Goal: Task Accomplishment & Management: Complete application form

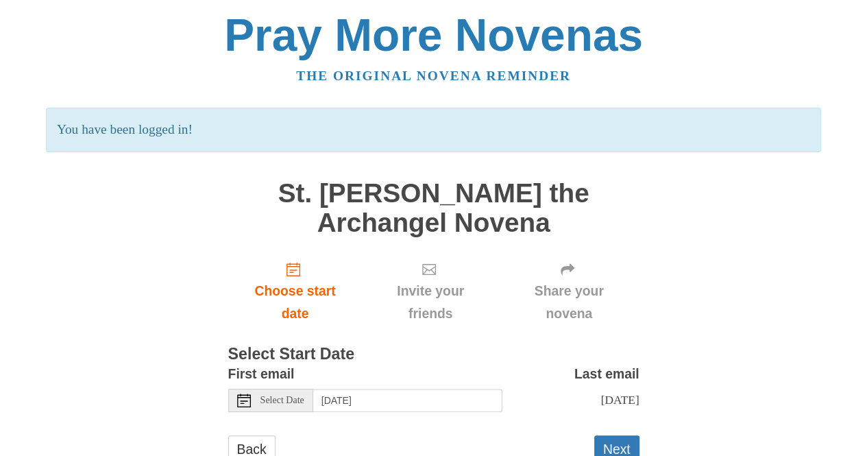
scroll to position [60, 0]
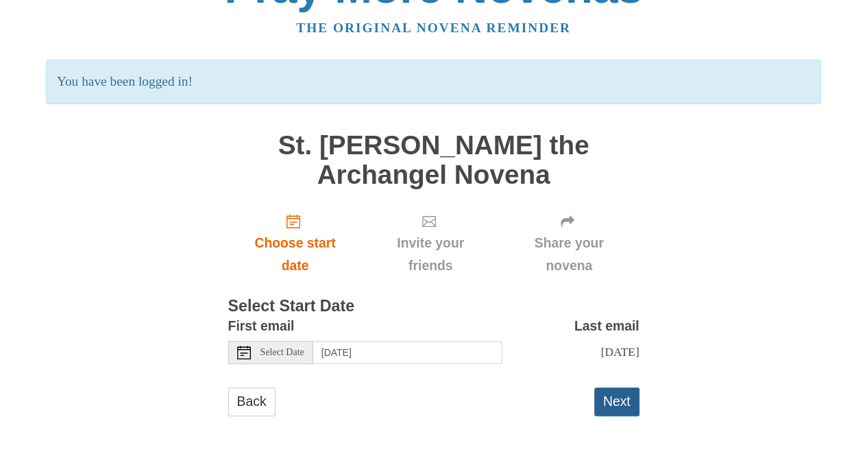
click at [610, 405] on button "Next" at bounding box center [616, 401] width 45 height 28
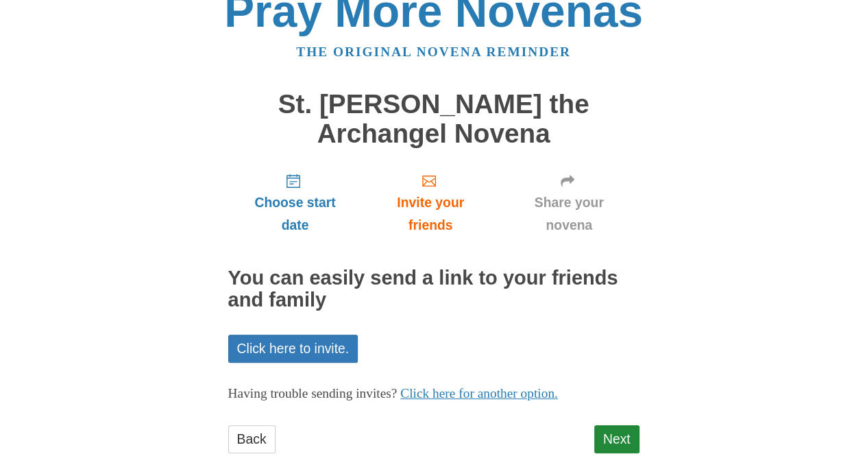
scroll to position [60, 0]
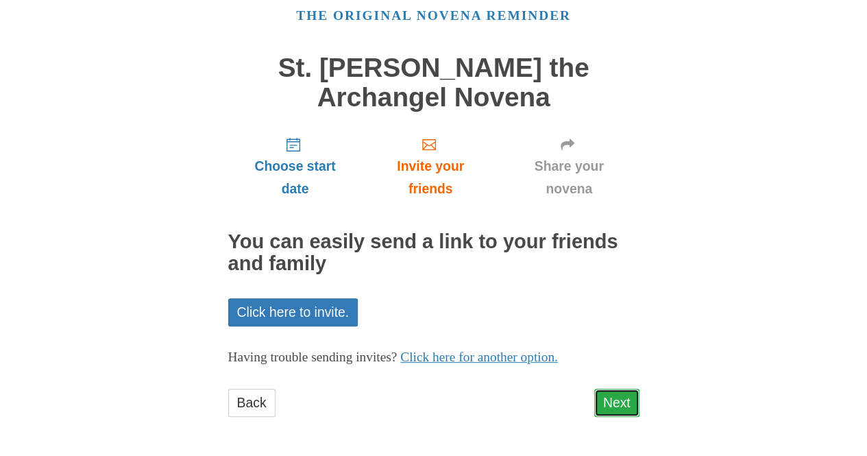
click at [614, 394] on link "Next" at bounding box center [616, 402] width 45 height 28
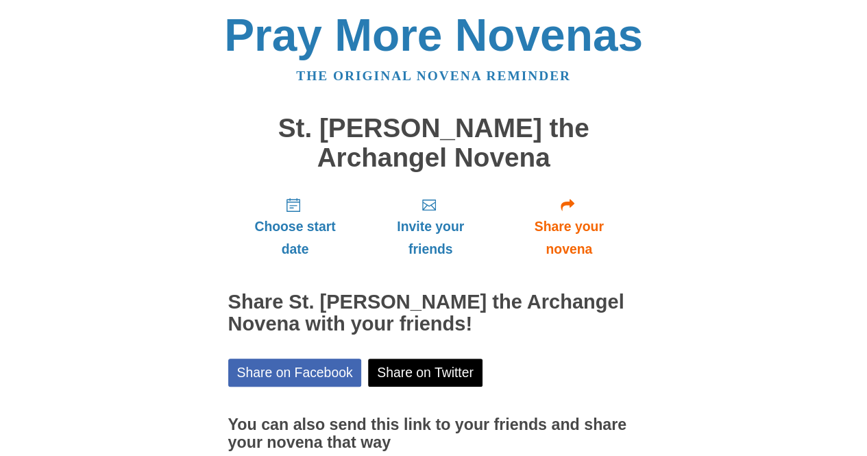
scroll to position [122, 0]
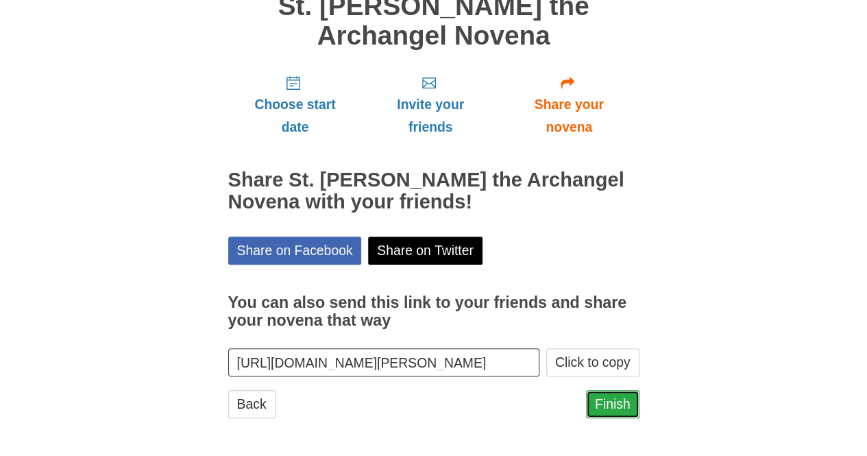
click at [610, 402] on link "Finish" at bounding box center [612, 404] width 53 height 28
